Goal: Check status: Check status

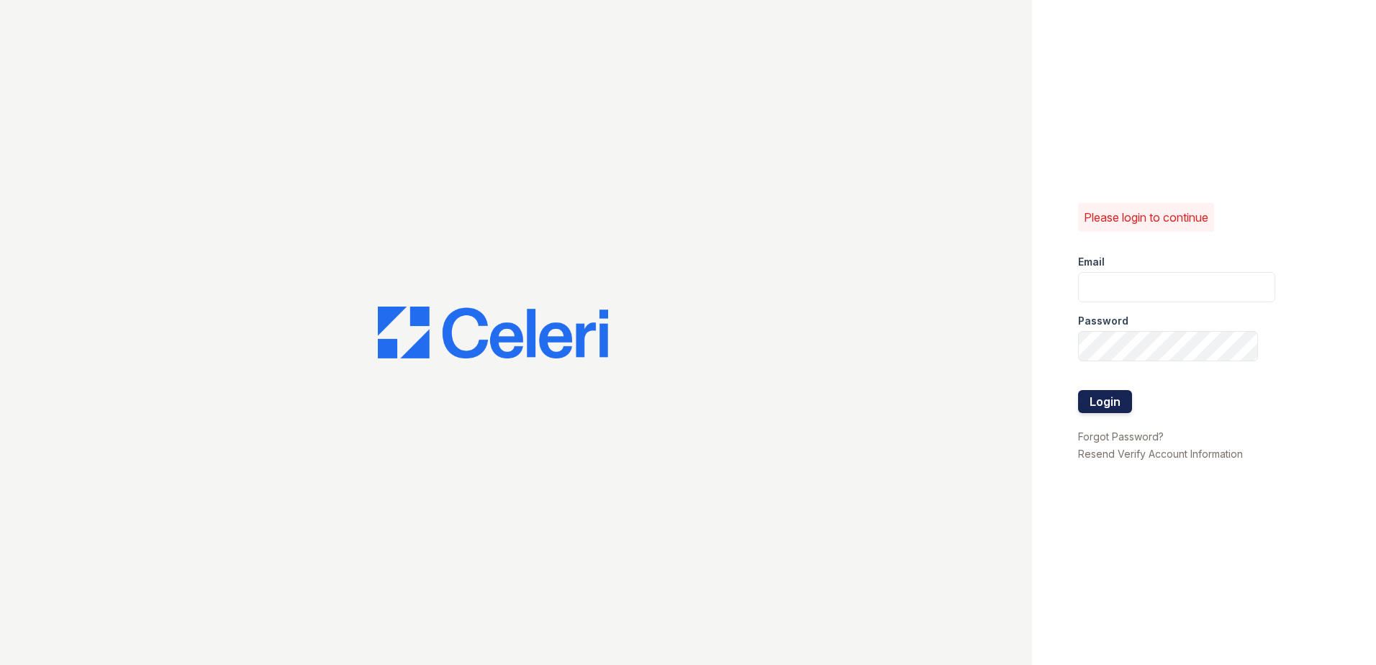
type input "mjackson@trinity-pm.com"
click at [1096, 399] on button "Login" at bounding box center [1105, 401] width 54 height 23
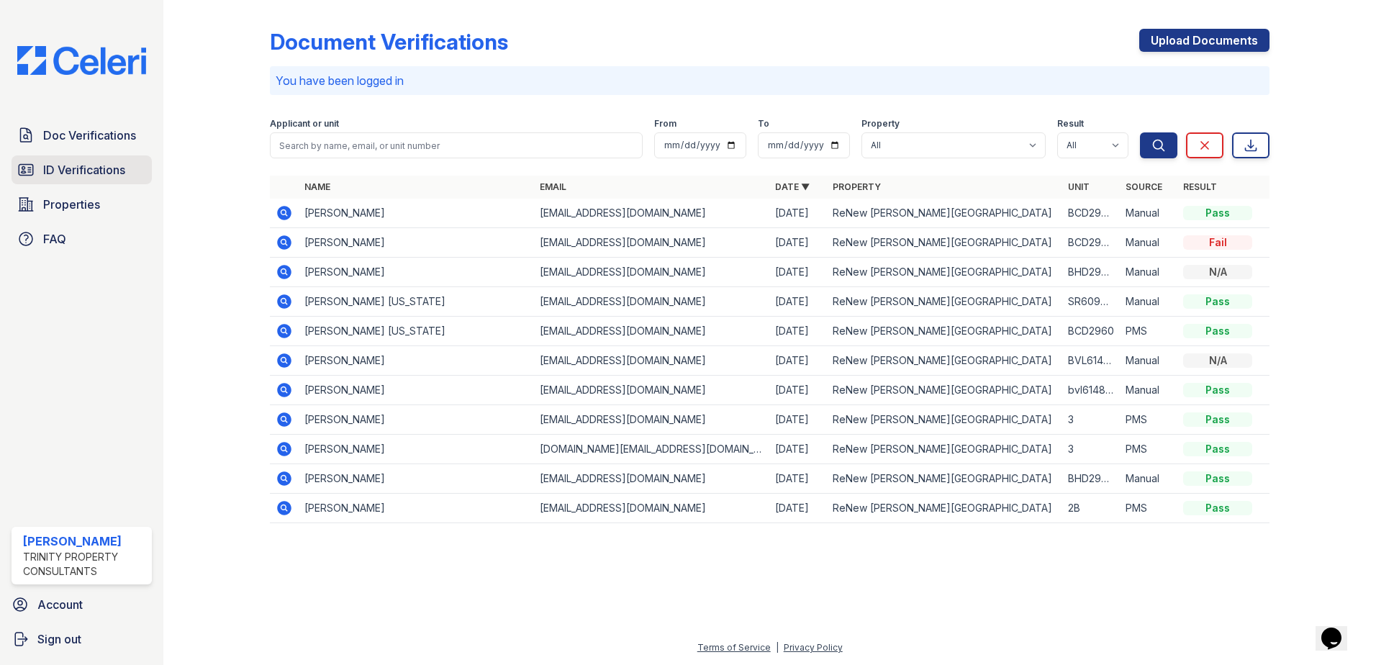
click at [86, 172] on span "ID Verifications" at bounding box center [84, 169] width 82 height 17
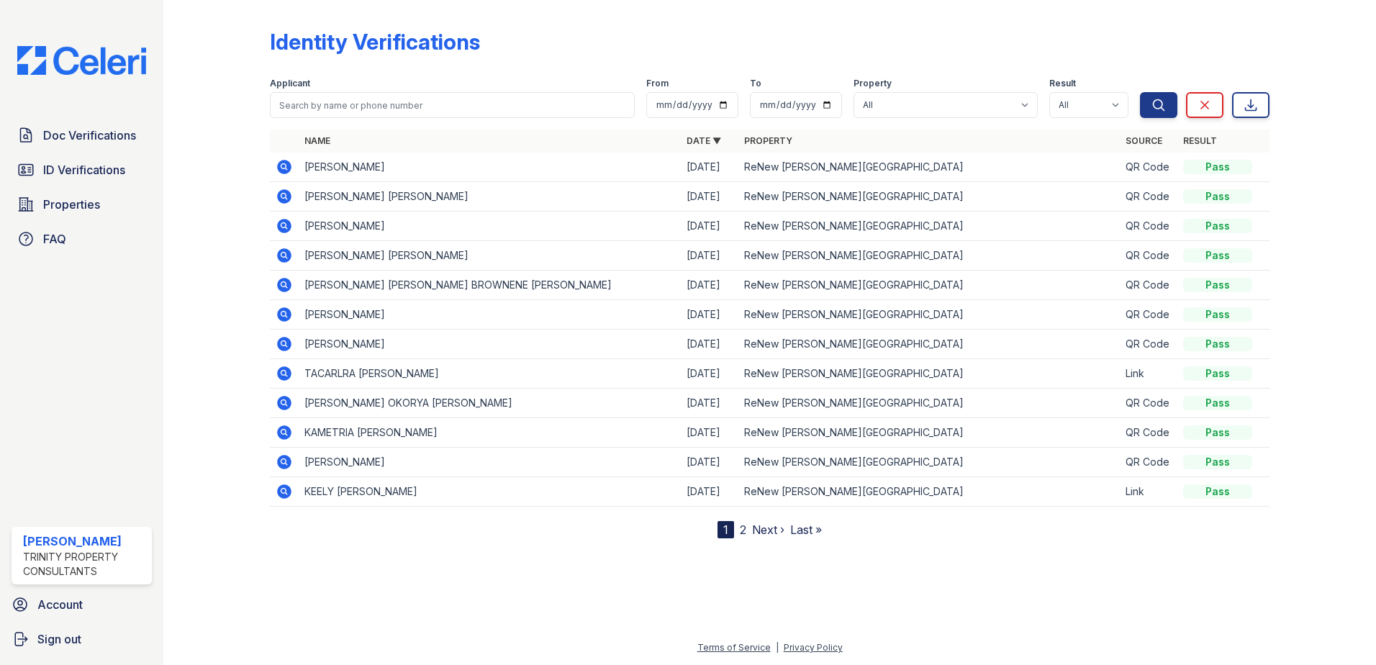
click at [287, 371] on icon at bounding box center [284, 373] width 14 height 14
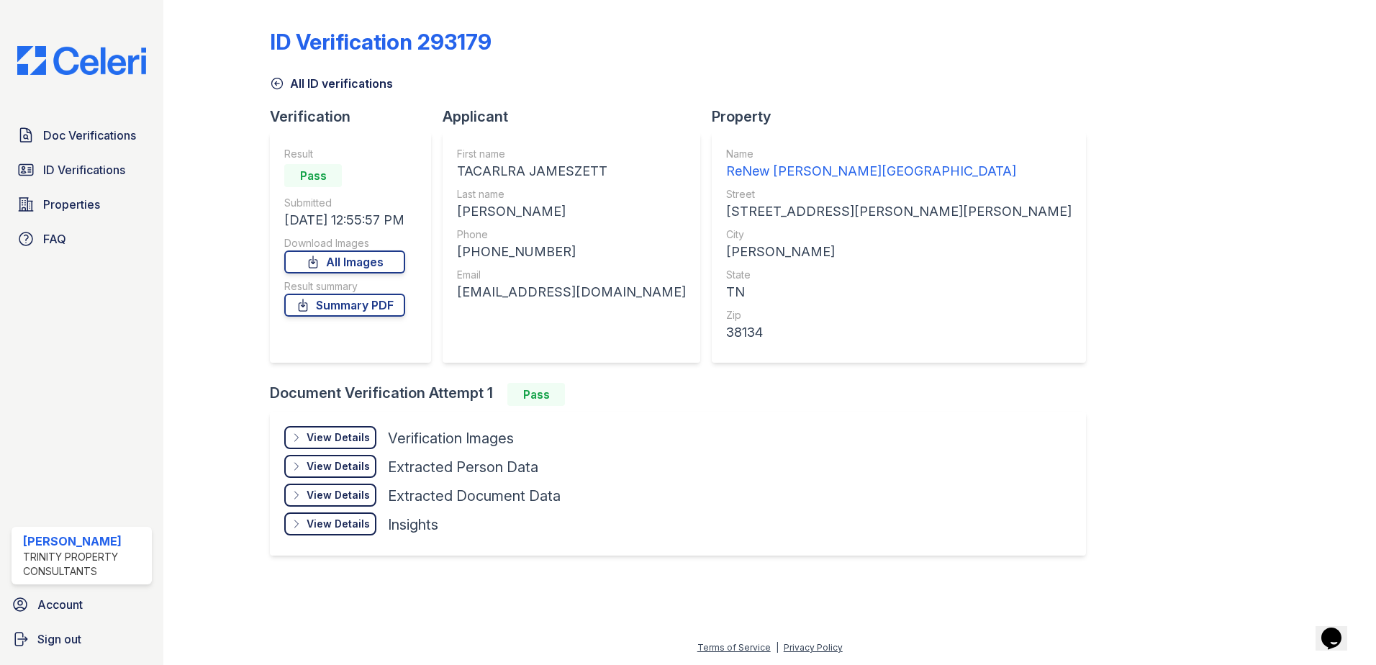
click at [366, 442] on div "View Details" at bounding box center [338, 437] width 63 height 14
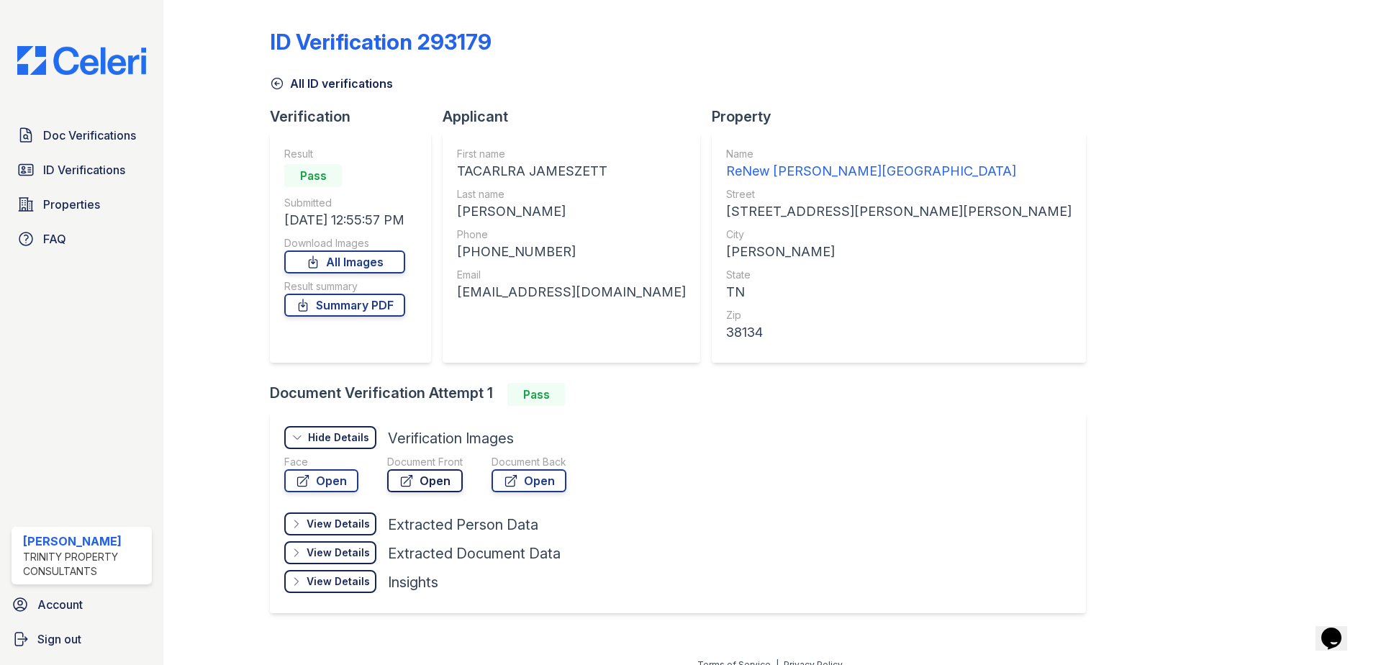
click at [430, 473] on link "Open" at bounding box center [425, 480] width 76 height 23
